Goal: Communication & Community: Answer question/provide support

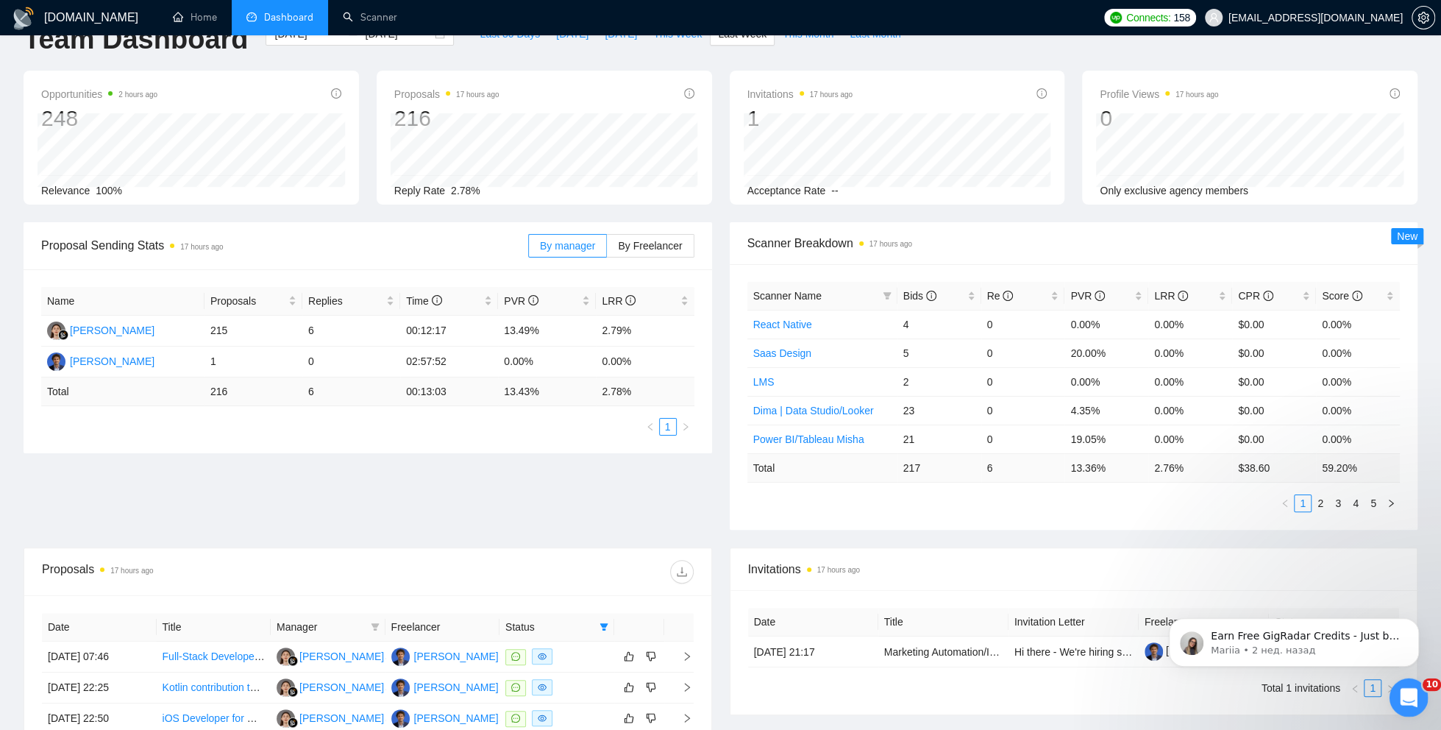
click at [1401, 694] on icon "Открыть службу сообщений Intercom" at bounding box center [1407, 695] width 24 height 24
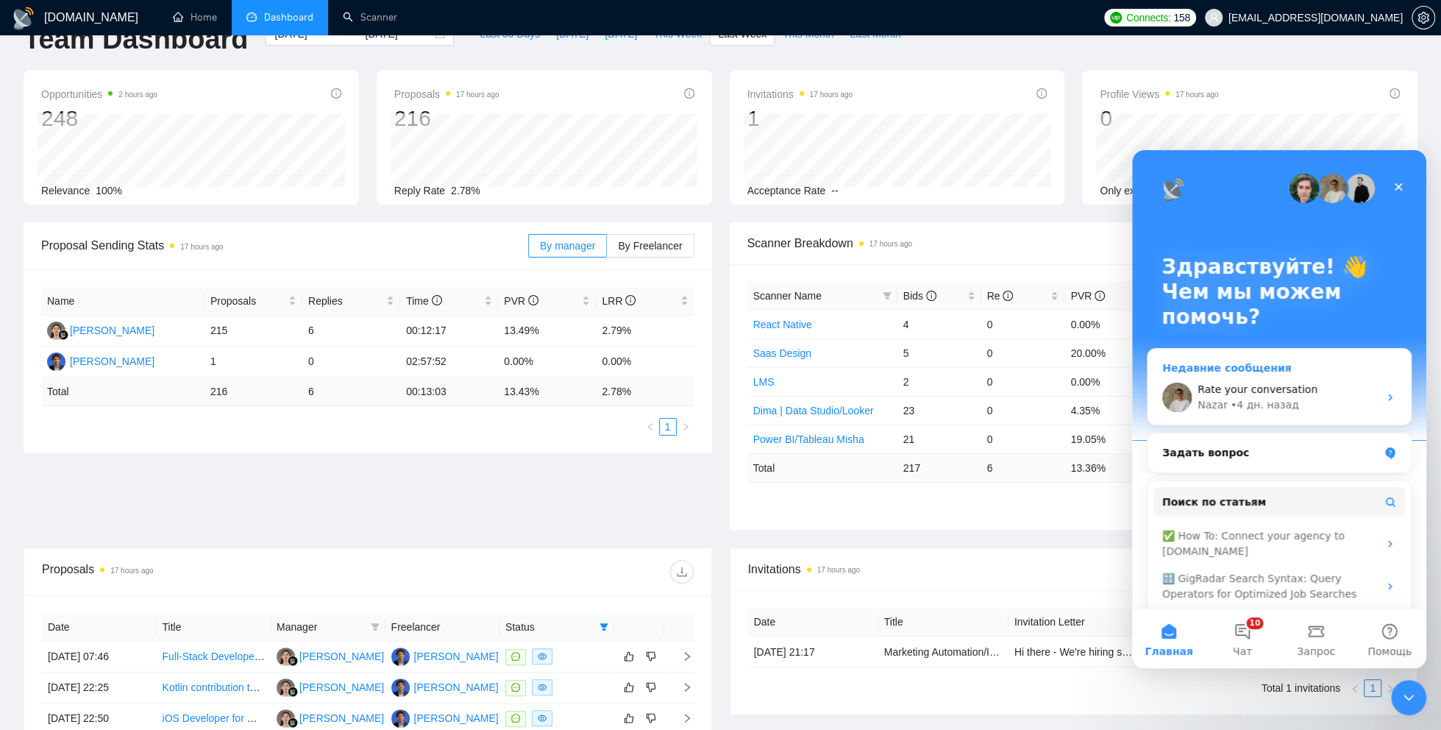
click at [1231, 398] on div "• 4 дн. назад" at bounding box center [1265, 404] width 68 height 15
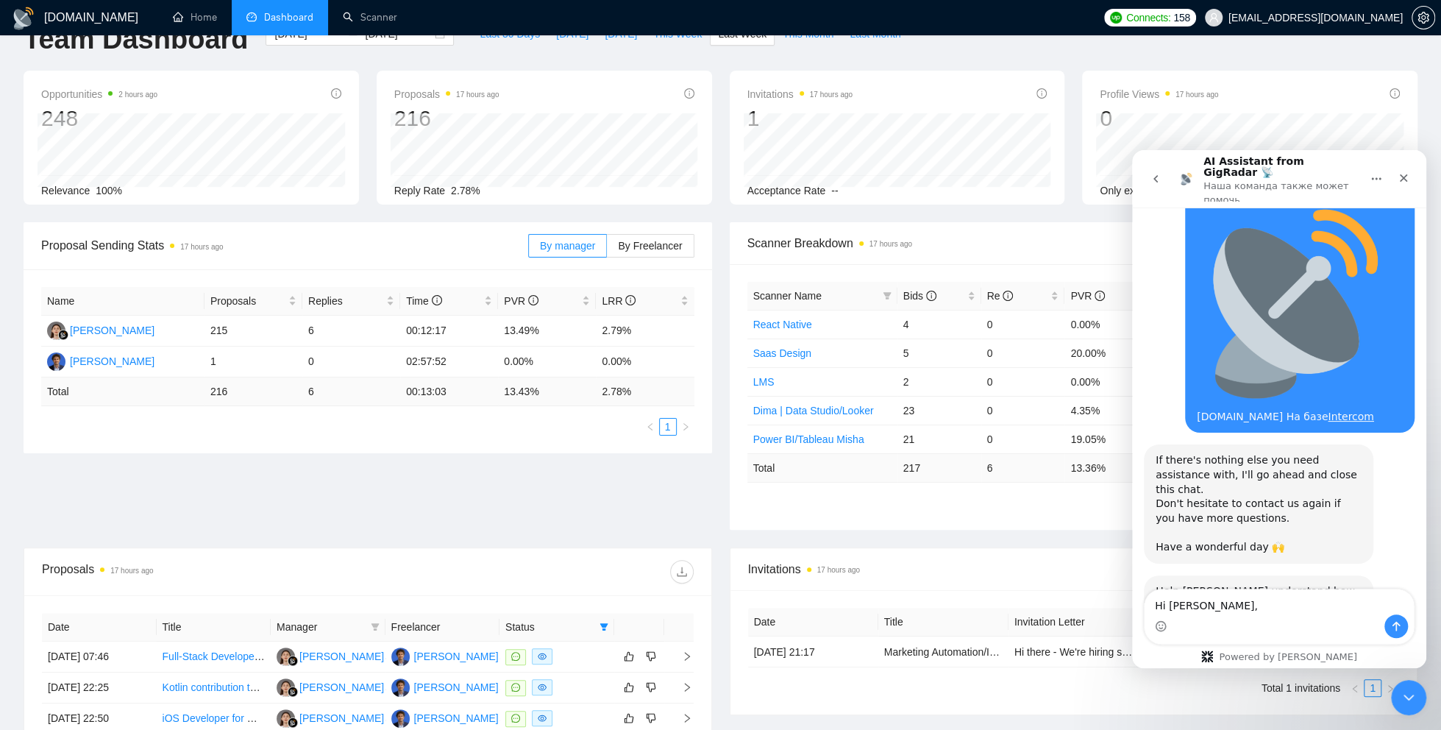
scroll to position [1632, 0]
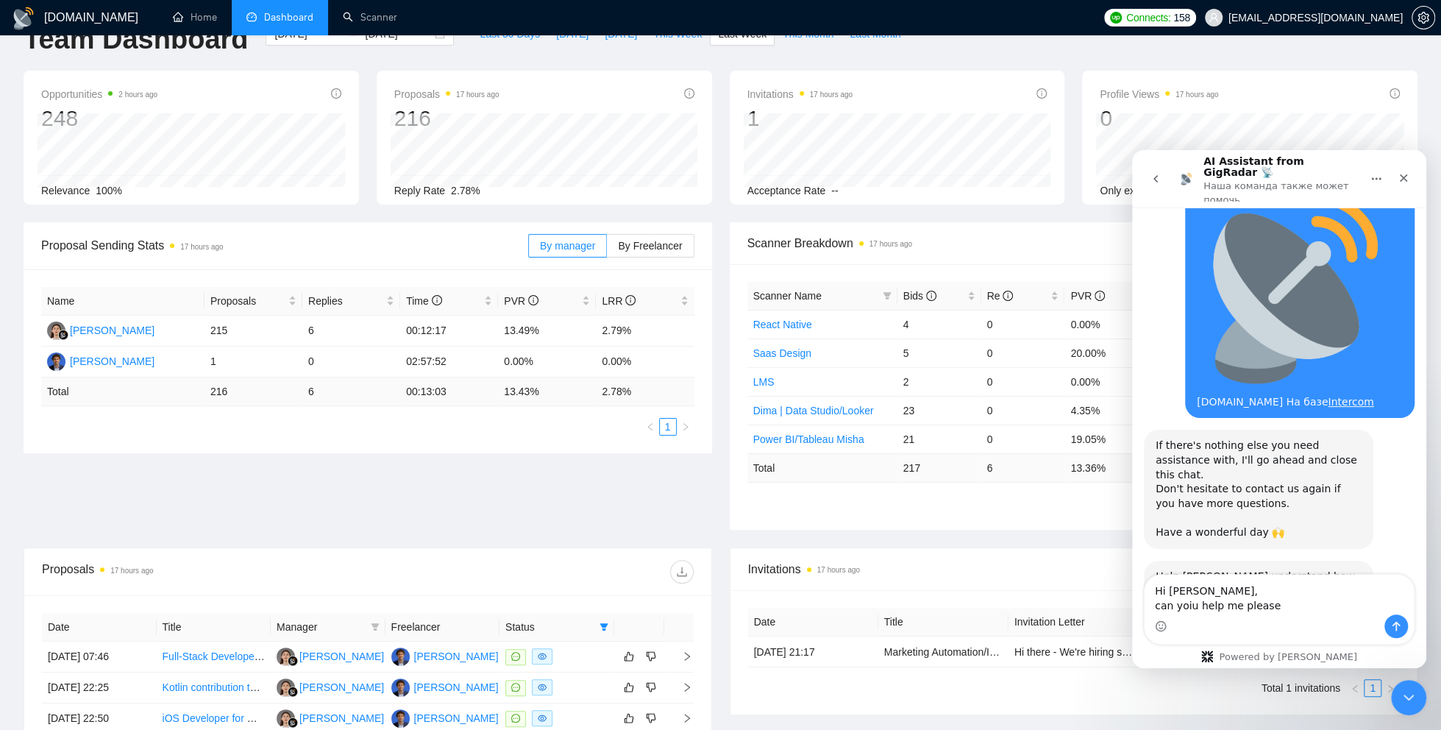
click at [1181, 609] on textarea "Hi [PERSON_NAME], can yoiu help me please" at bounding box center [1279, 595] width 269 height 40
click at [1187, 606] on textarea "Hi [PERSON_NAME], can yoiu help me please" at bounding box center [1279, 595] width 269 height 40
click at [1283, 604] on textarea "Hi [PERSON_NAME], can you help me please" at bounding box center [1279, 595] width 269 height 40
click at [1234, 607] on textarea "Hi [PERSON_NAME], can you help me please." at bounding box center [1279, 595] width 269 height 40
click at [1284, 608] on textarea "Hi [PERSON_NAME], can you help me please." at bounding box center [1279, 595] width 269 height 40
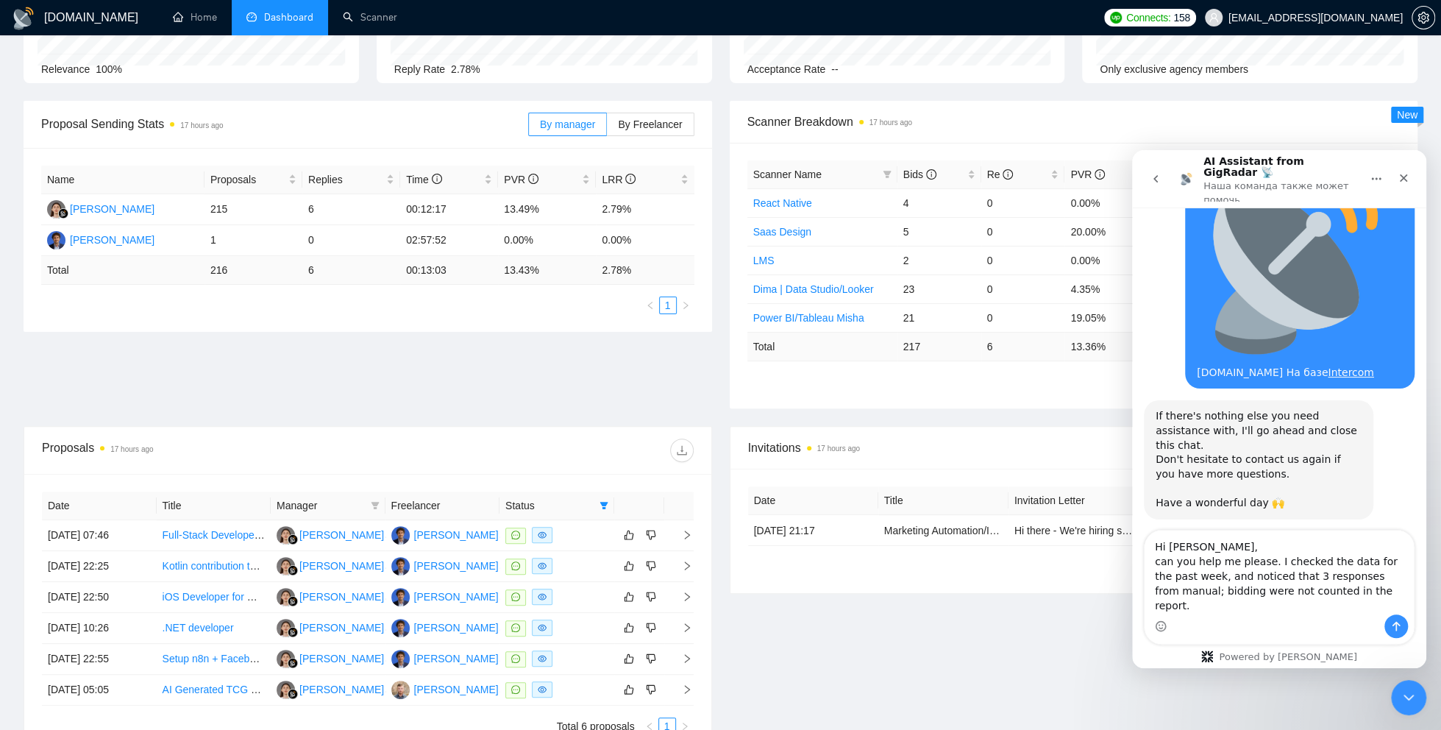
scroll to position [169, 0]
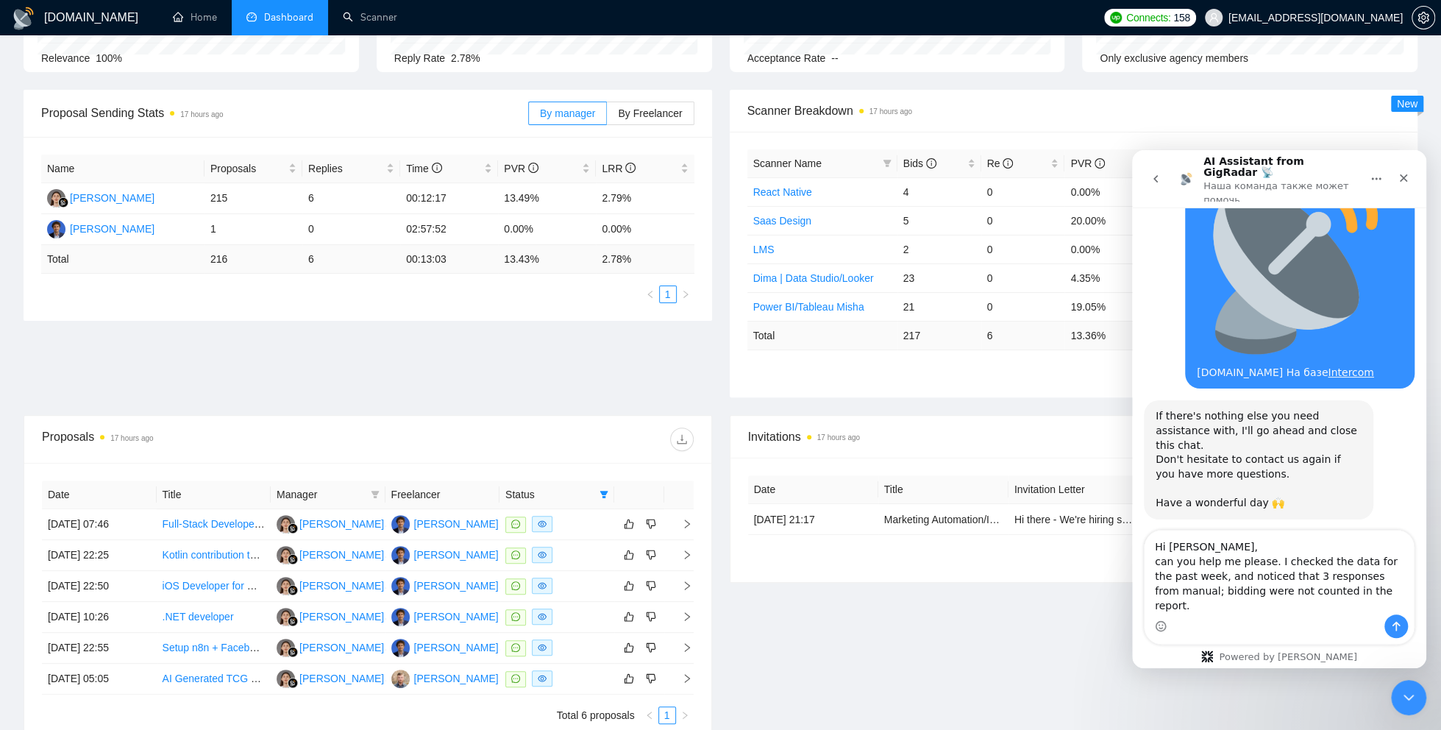
type textarea "Hi [PERSON_NAME], can you help me please. I checked the data for the past week,…"
click at [1395, 622] on icon "Отправить сообщение…" at bounding box center [1397, 627] width 8 height 10
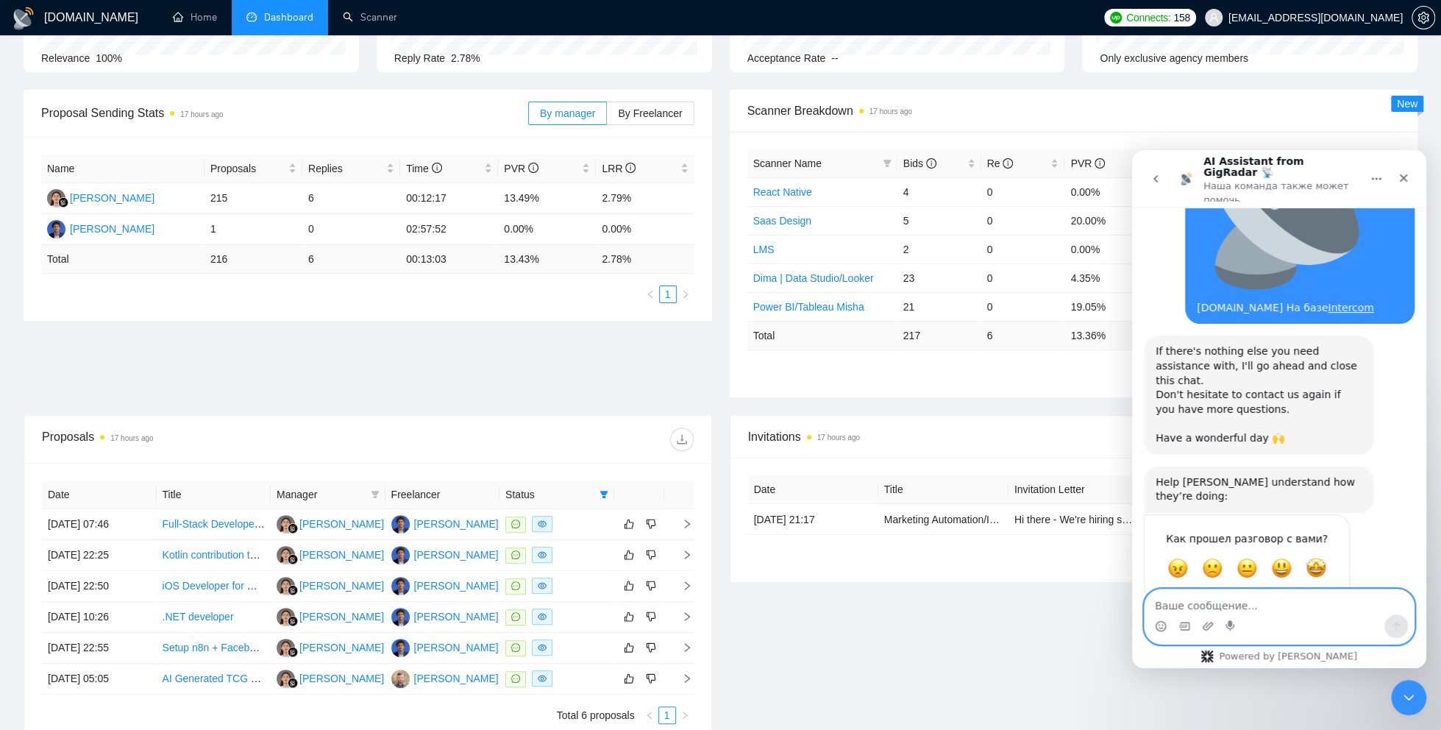
scroll to position [1738, 0]
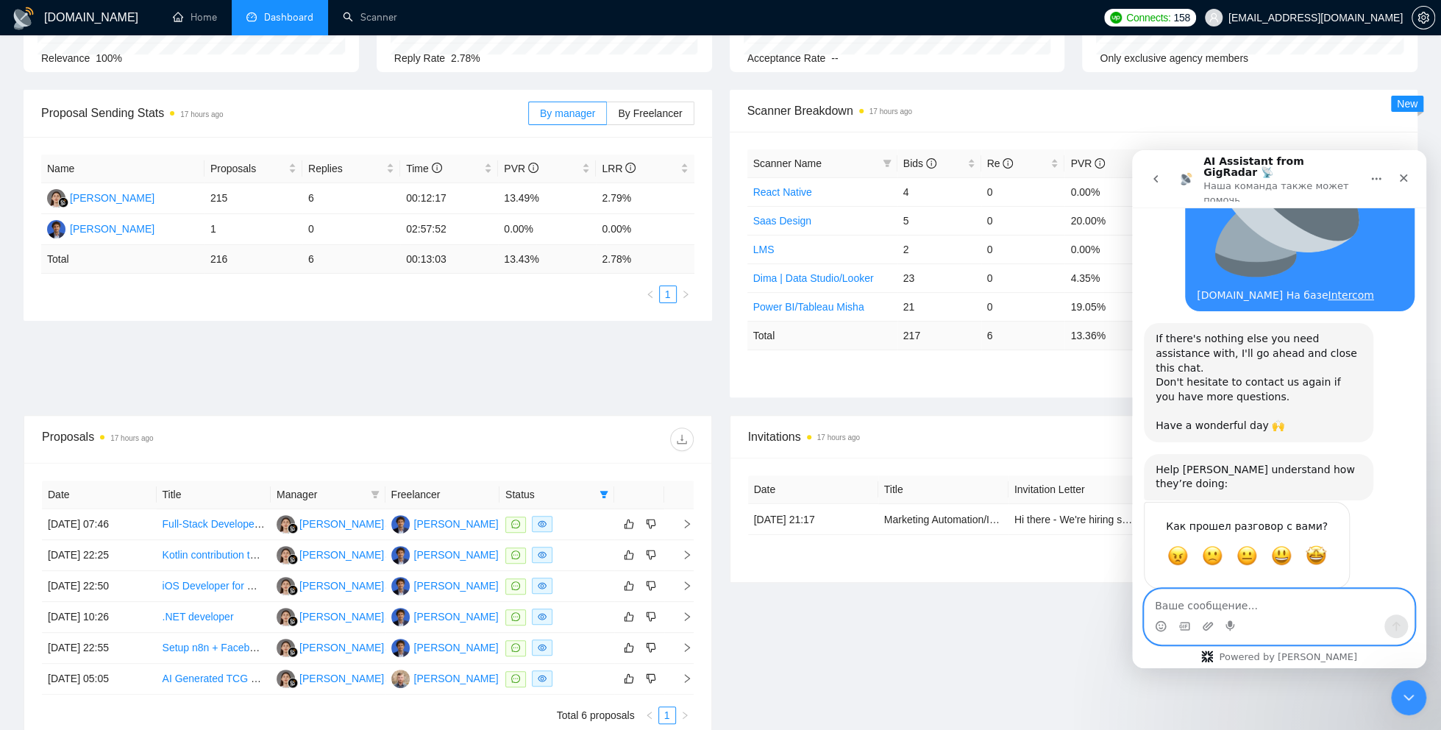
click at [1223, 611] on textarea "Ваше сообщение..." at bounding box center [1279, 601] width 269 height 25
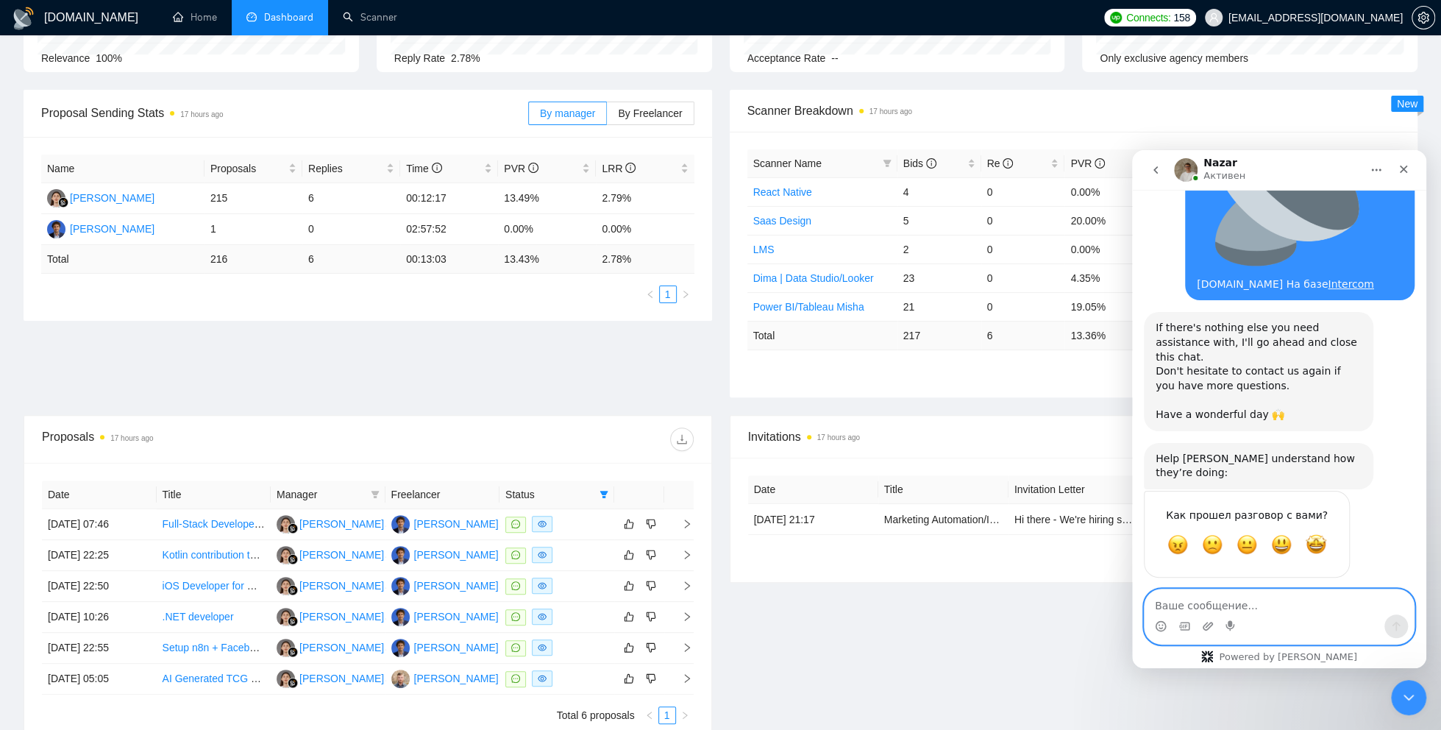
scroll to position [129, 0]
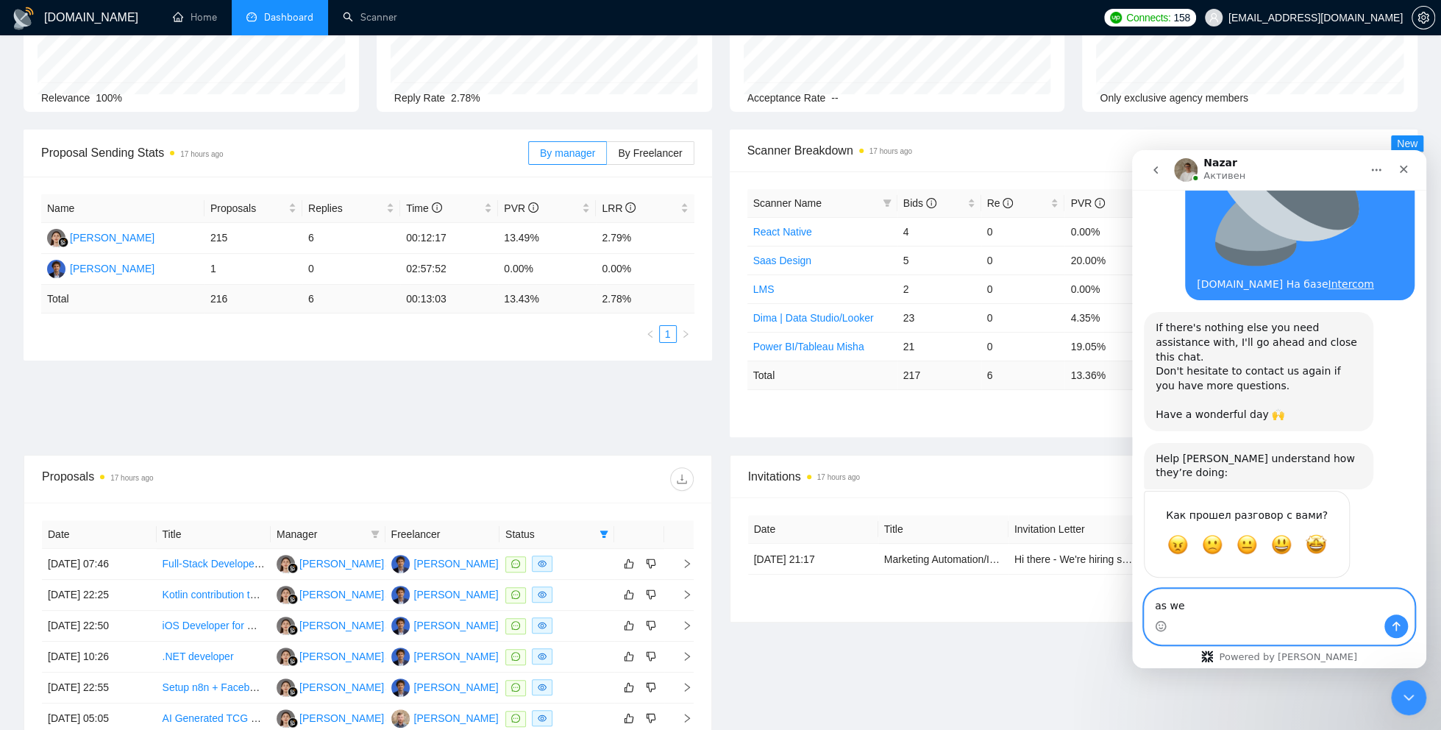
type textarea "as we"
click at [897, 647] on div "Invitations 17 hours ago Date Title Invitation Letter Freelancer Status [DATE] …" at bounding box center [1074, 618] width 706 height 327
drag, startPoint x: 1187, startPoint y: 608, endPoint x: 2258, endPoint y: 758, distance: 1081.4
click at [1132, 608] on html "[PERSON_NAME] 3 сентября Hello, can you please clarify if connecting other exte…" at bounding box center [1279, 409] width 294 height 518
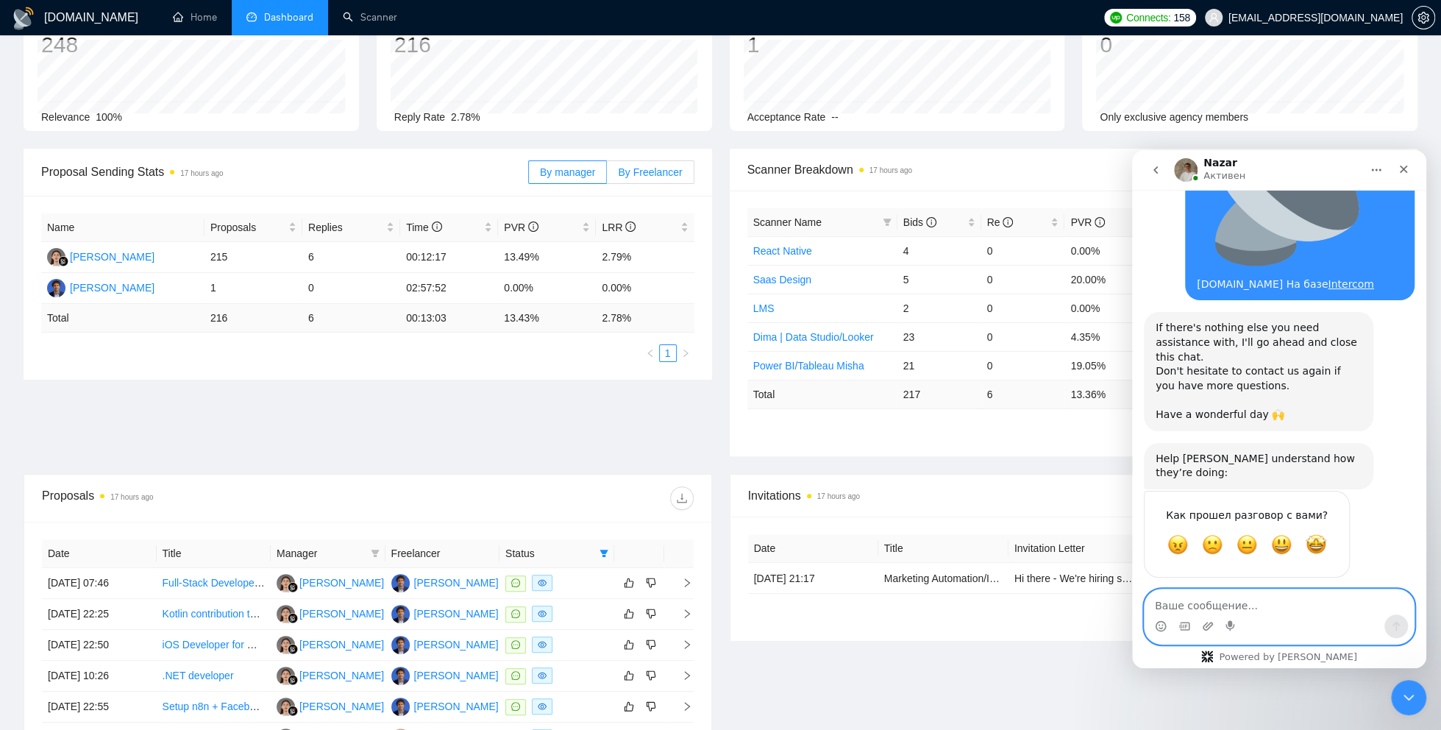
scroll to position [0, 0]
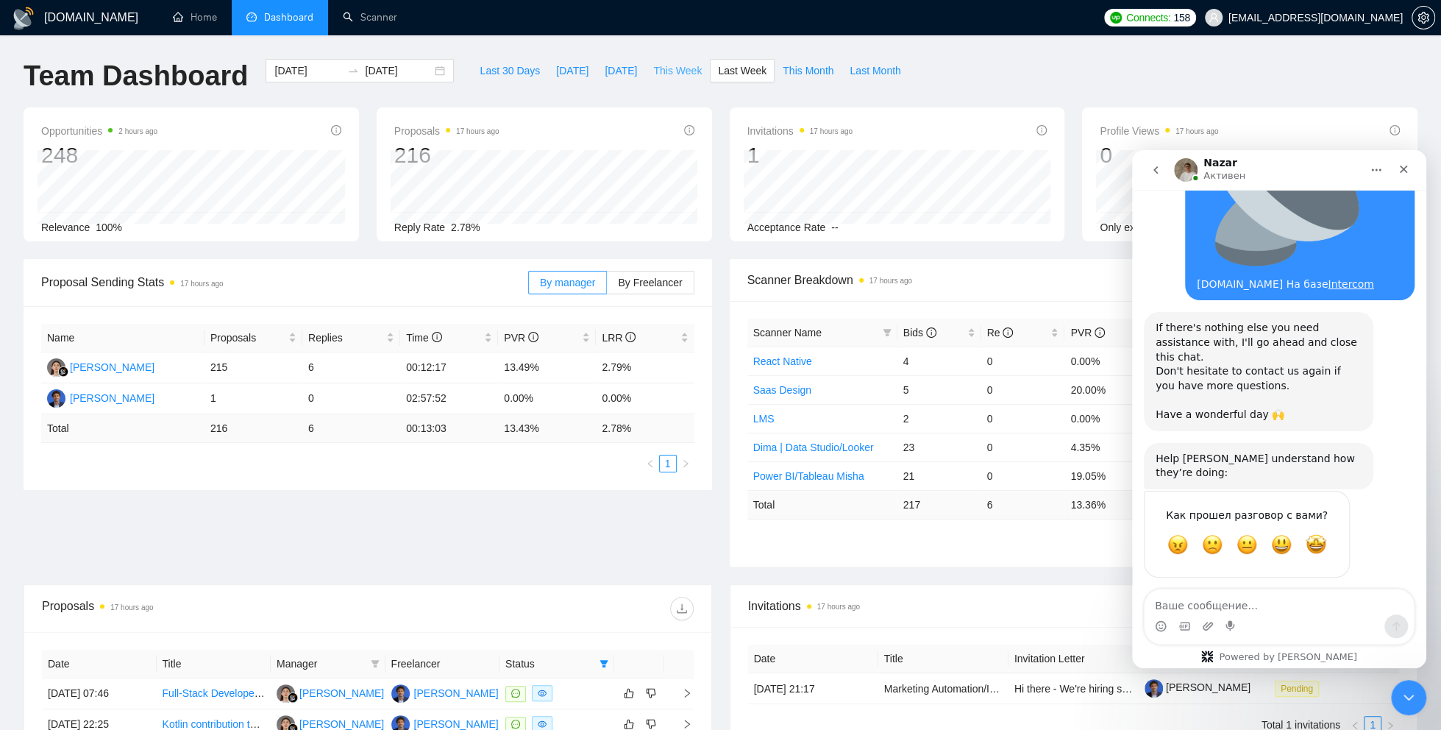
click at [674, 68] on span "This Week" at bounding box center [677, 71] width 49 height 16
type input "[DATE]"
